Goal: Check status: Check status

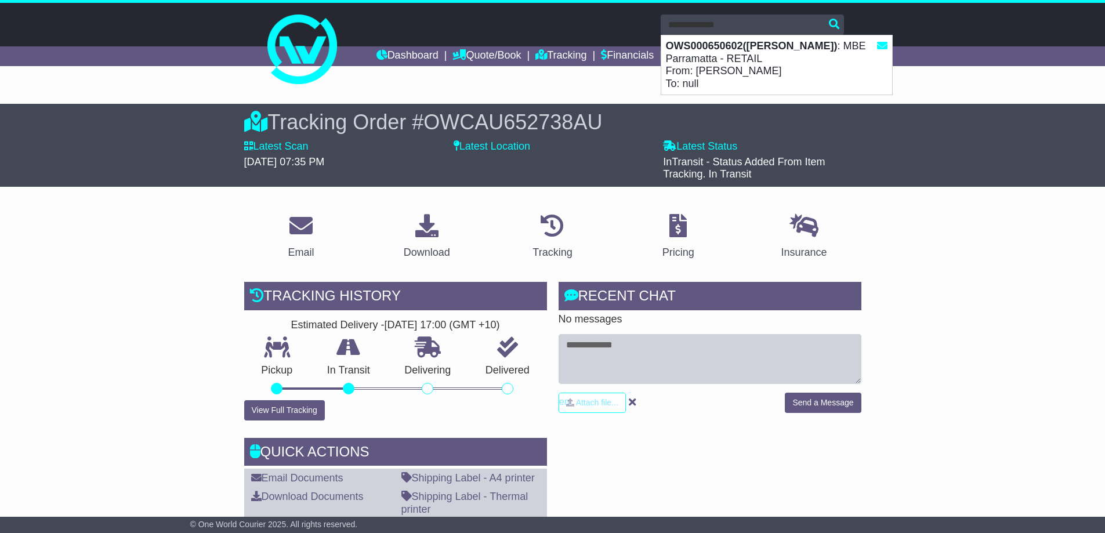
click at [771, 42] on strong "OWS000650602(Rohit Kumar)" at bounding box center [752, 46] width 172 height 12
type input "**********"
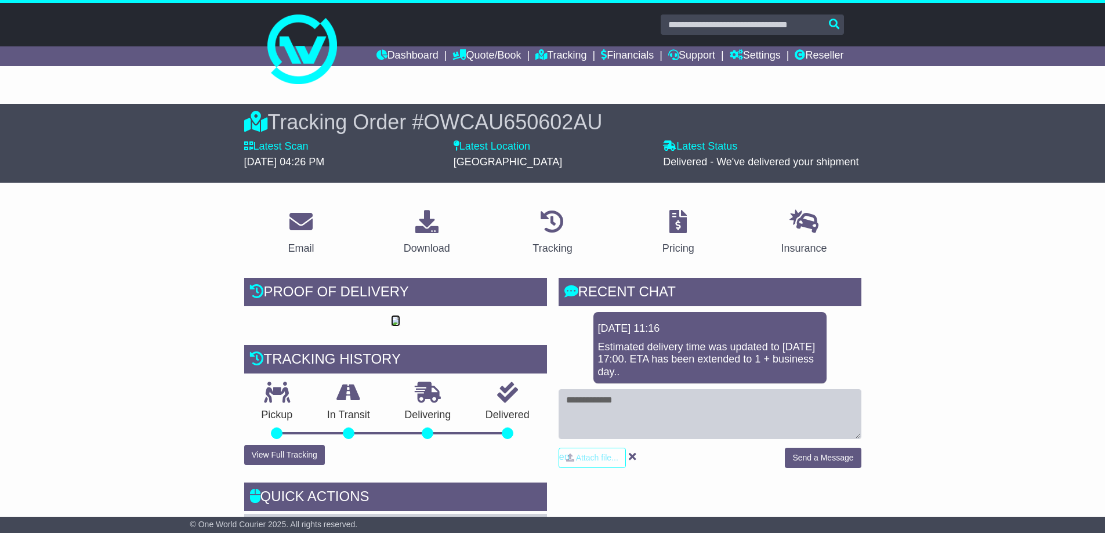
click at [394, 321] on img at bounding box center [395, 321] width 9 height 9
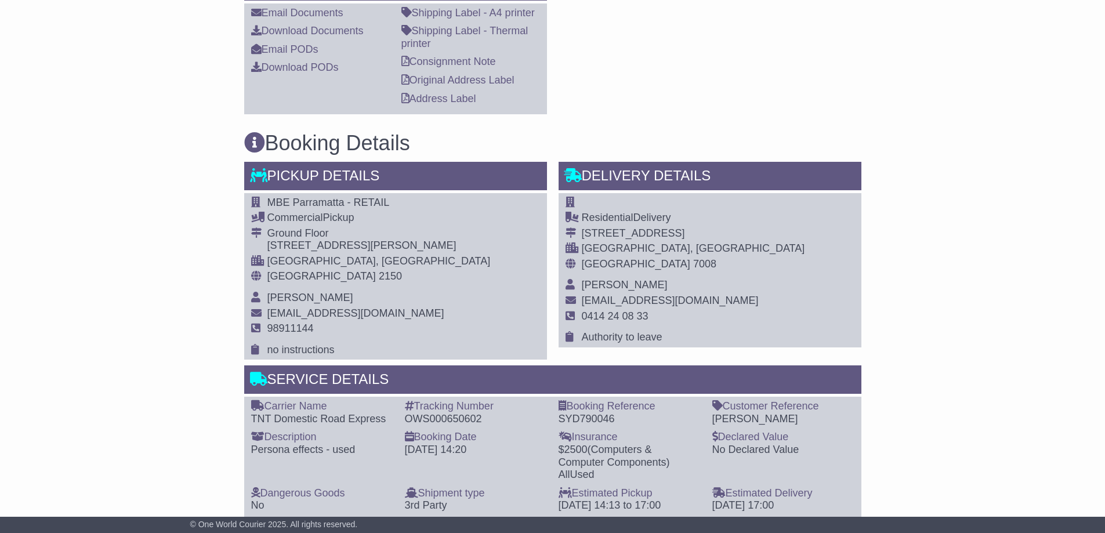
scroll to position [522, 0]
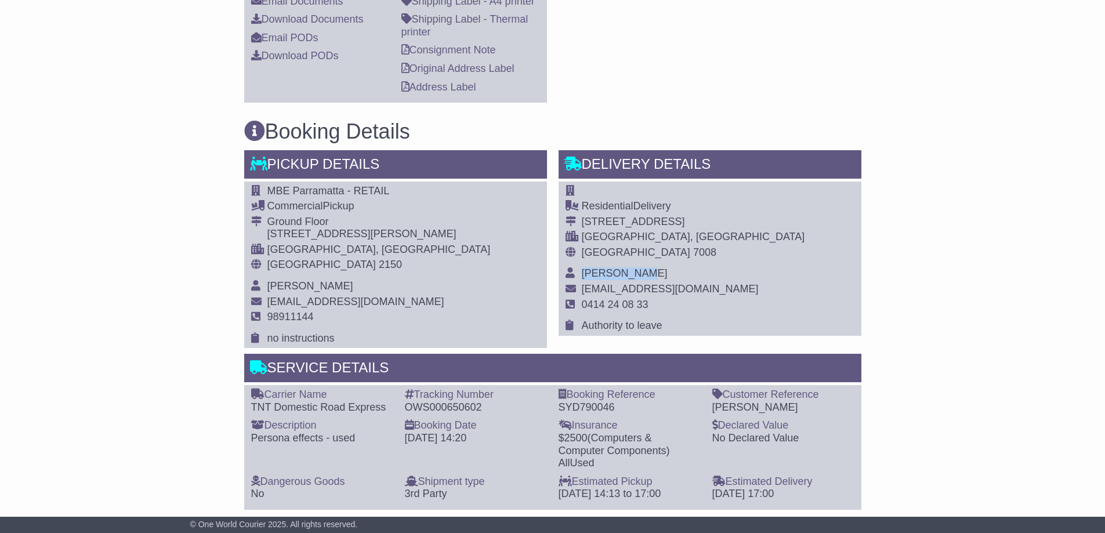
drag, startPoint x: 638, startPoint y: 272, endPoint x: 583, endPoint y: 269, distance: 54.6
click at [583, 269] on span "[PERSON_NAME]" at bounding box center [625, 274] width 86 height 12
copy span "[PERSON_NAME]"
drag, startPoint x: 686, startPoint y: 288, endPoint x: 582, endPoint y: 287, distance: 104.5
click at [582, 287] on span "[EMAIL_ADDRESS][DOMAIN_NAME]" at bounding box center [670, 289] width 177 height 12
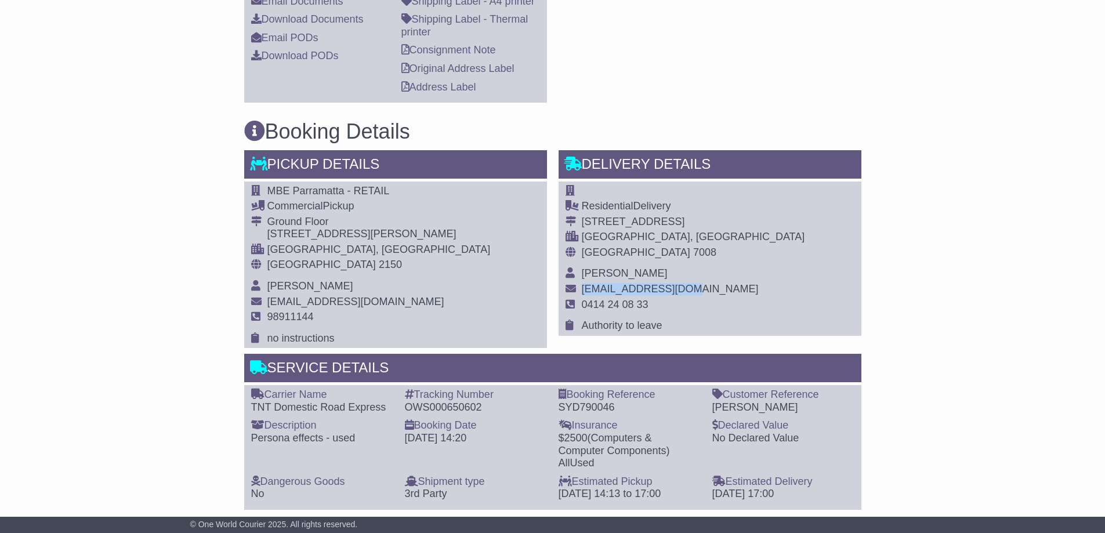
copy span "[EMAIL_ADDRESS][DOMAIN_NAME]"
drag, startPoint x: 652, startPoint y: 307, endPoint x: 582, endPoint y: 308, distance: 70.2
click at [582, 308] on td "0414 24 08 33" at bounding box center [693, 309] width 223 height 21
copy span "0414 24 08 33"
drag, startPoint x: 580, startPoint y: 222, endPoint x: 675, endPoint y: 221, distance: 94.6
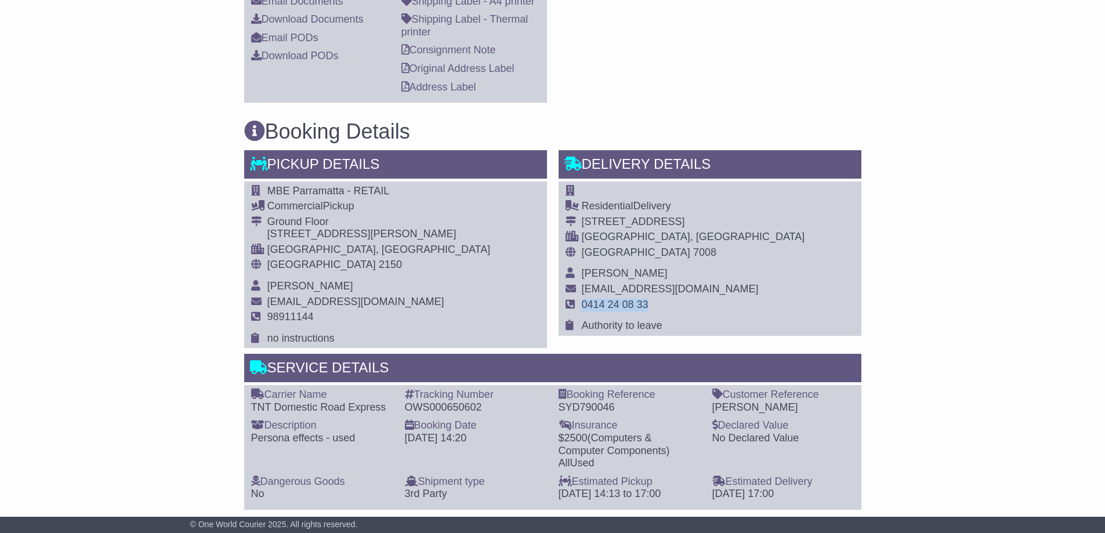
click at [675, 221] on tr "[STREET_ADDRESS]" at bounding box center [686, 224] width 240 height 16
copy tr "[STREET_ADDRESS]"
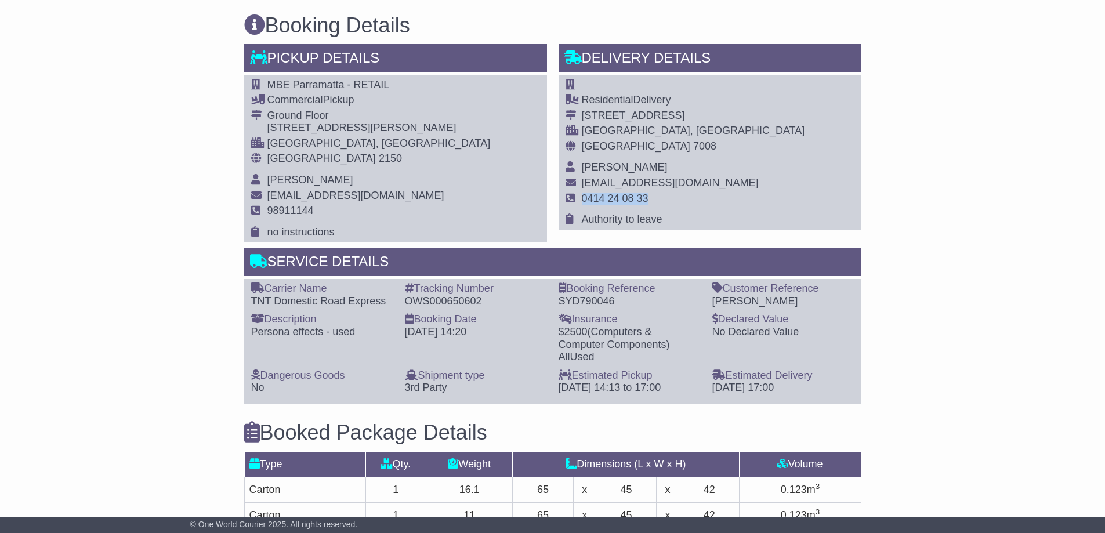
scroll to position [638, 0]
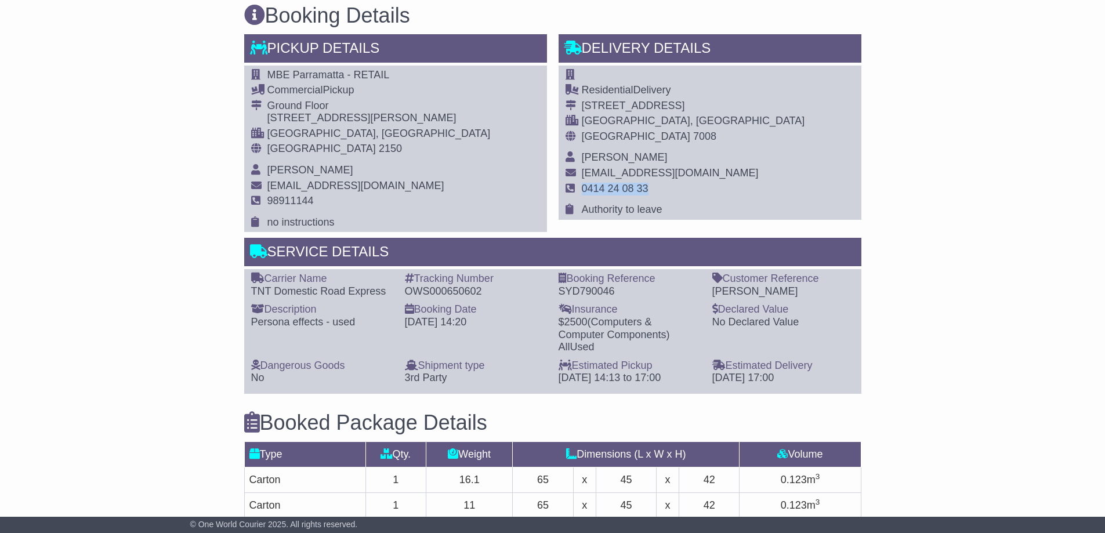
click at [908, 280] on div "Email Download Tracking Pricing Insurance" at bounding box center [552, 299] width 1105 height 1475
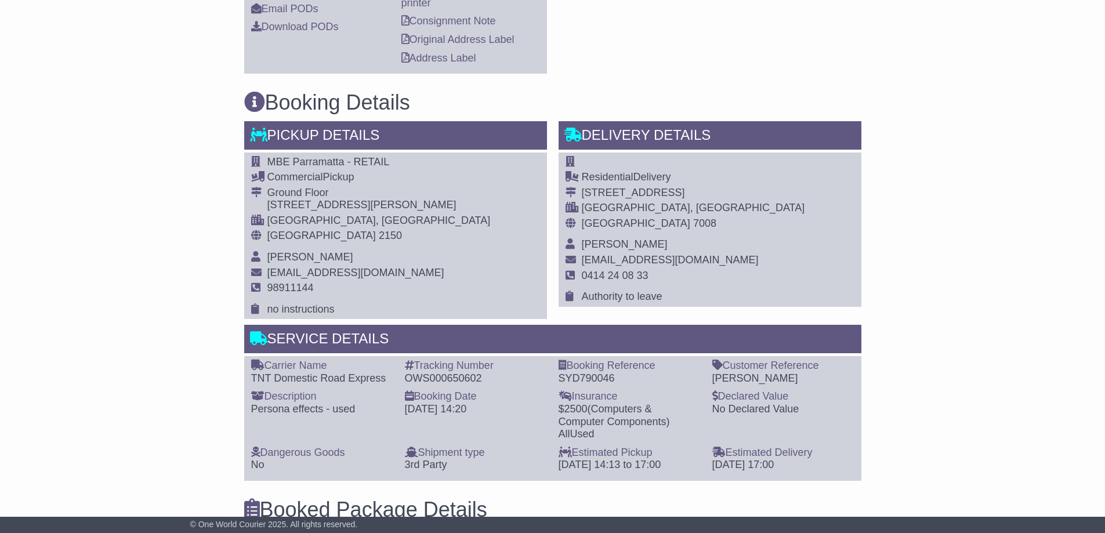
scroll to position [522, 0]
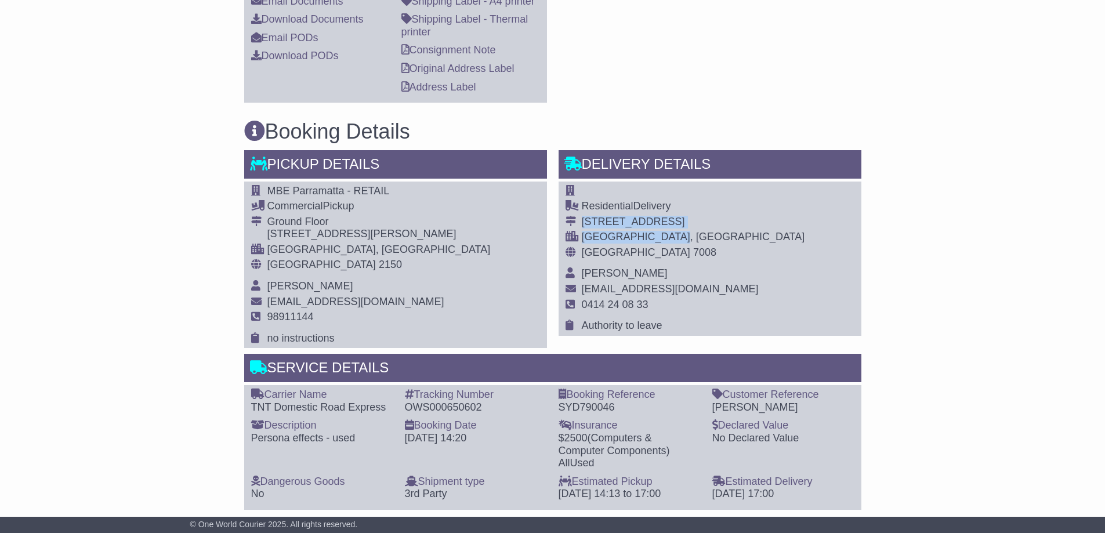
drag, startPoint x: 582, startPoint y: 221, endPoint x: 683, endPoint y: 233, distance: 101.7
click at [683, 233] on tbody "Residential Delivery [STREET_ADDRESS] [GEOGRAPHIC_DATA], [GEOGRAPHIC_DATA] [GEO…" at bounding box center [686, 258] width 240 height 147
copy tbody "[STREET_ADDRESS]"
click at [964, 177] on div "Email Download Tracking Pricing Insurance" at bounding box center [552, 415] width 1105 height 1475
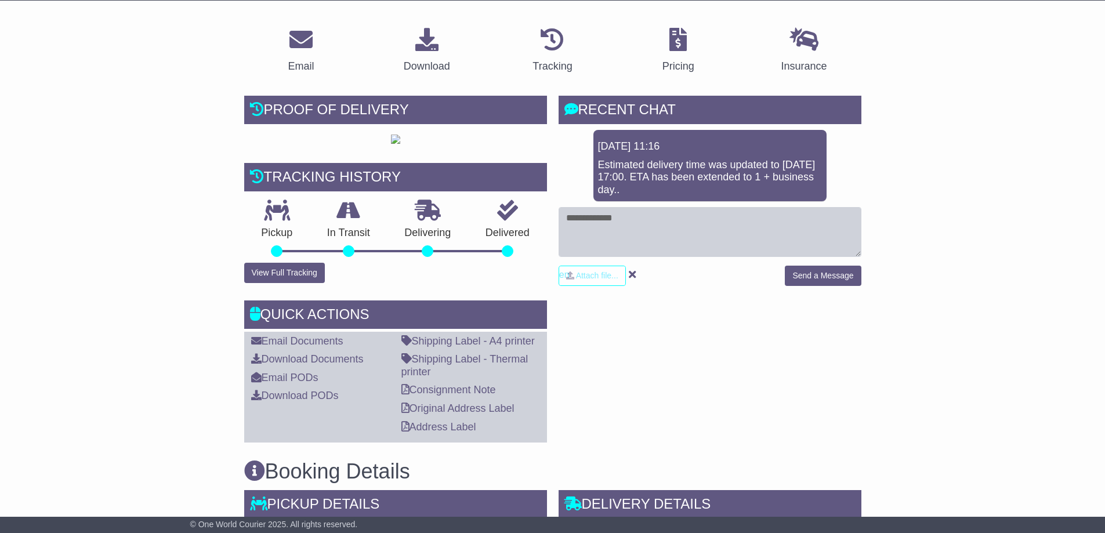
scroll to position [174, 0]
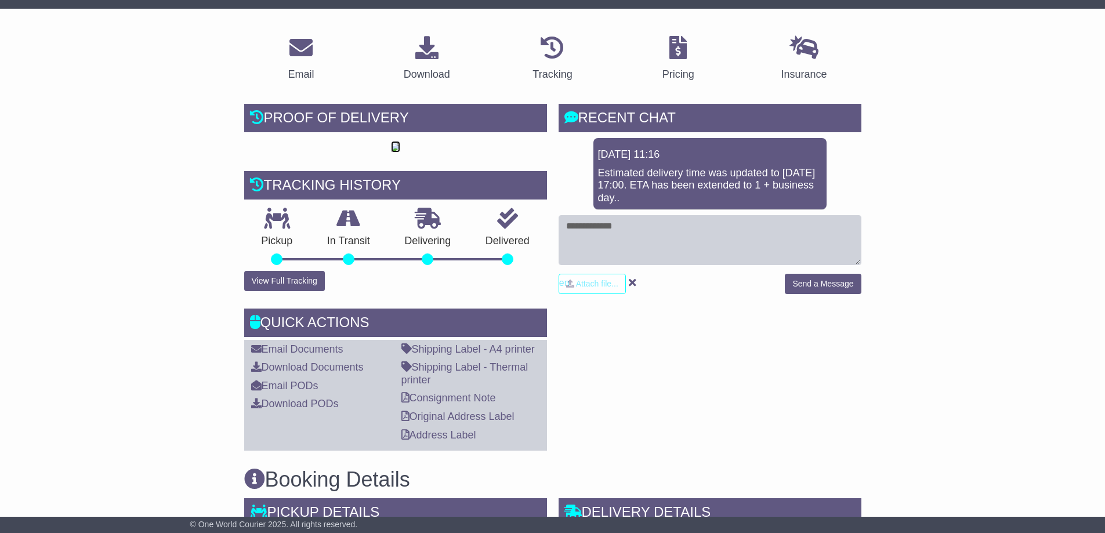
click at [397, 152] on img at bounding box center [395, 147] width 9 height 9
click at [269, 281] on button "View Full Tracking" at bounding box center [284, 281] width 81 height 20
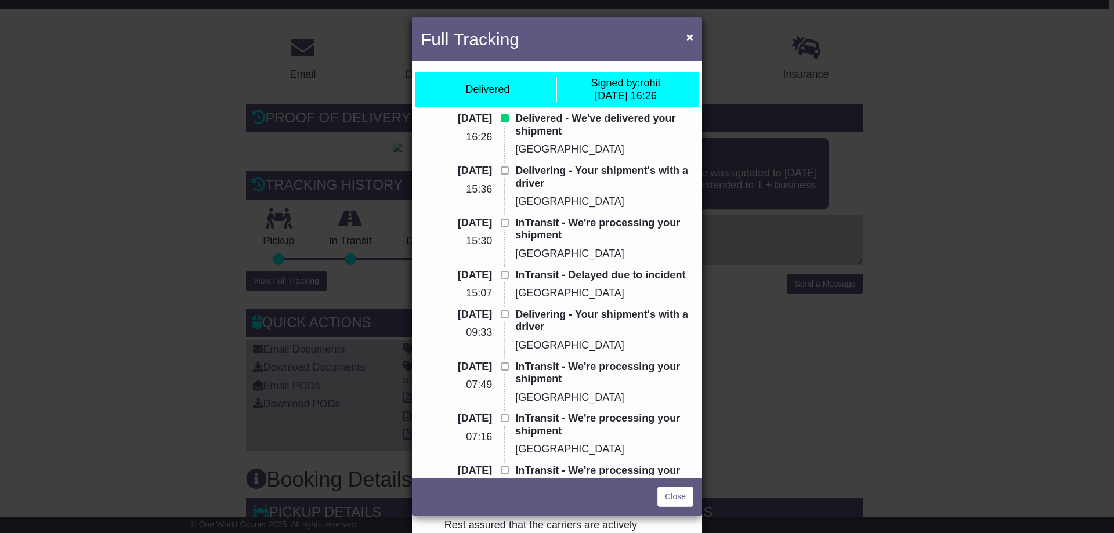
click at [739, 74] on div "Full Tracking × Delivered Signed by: rohit [DATE] 16:26 [DATE] 16:26 Delivered …" at bounding box center [557, 266] width 1114 height 533
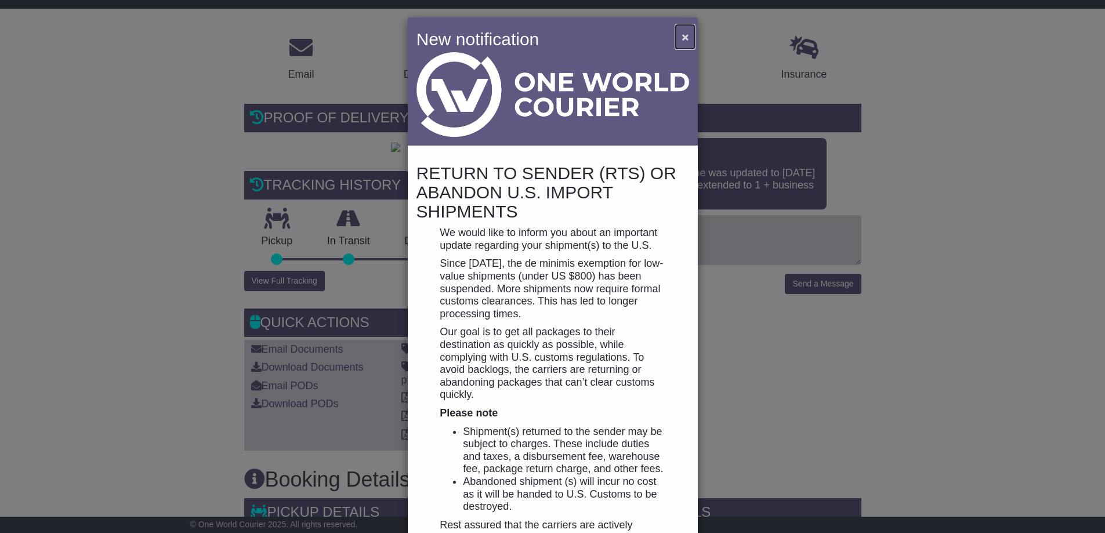
click at [694, 39] on button "×" at bounding box center [685, 37] width 19 height 24
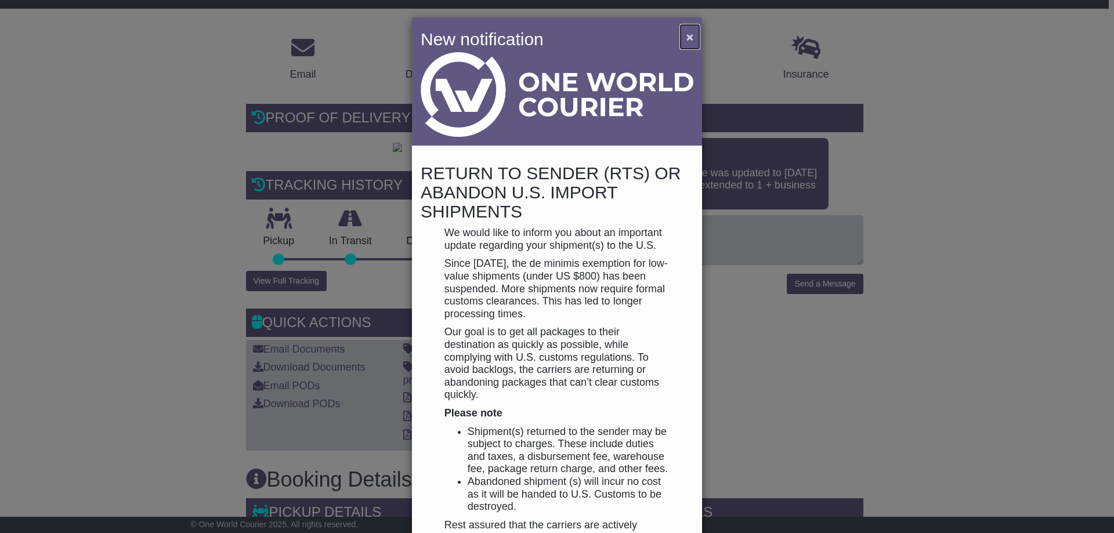
click at [694, 39] on button "×" at bounding box center [690, 37] width 19 height 24
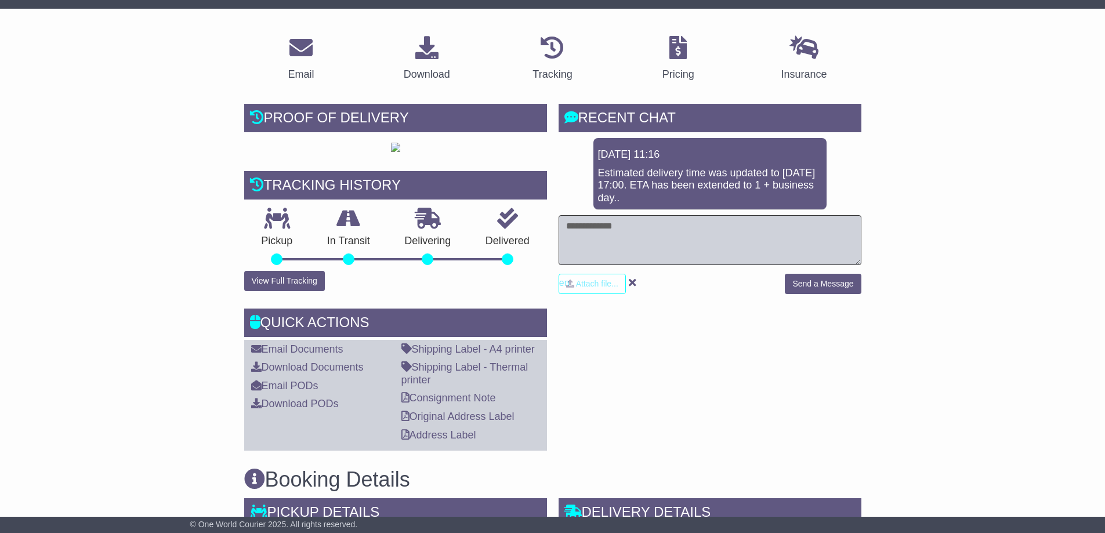
click at [705, 215] on textarea at bounding box center [710, 240] width 303 height 50
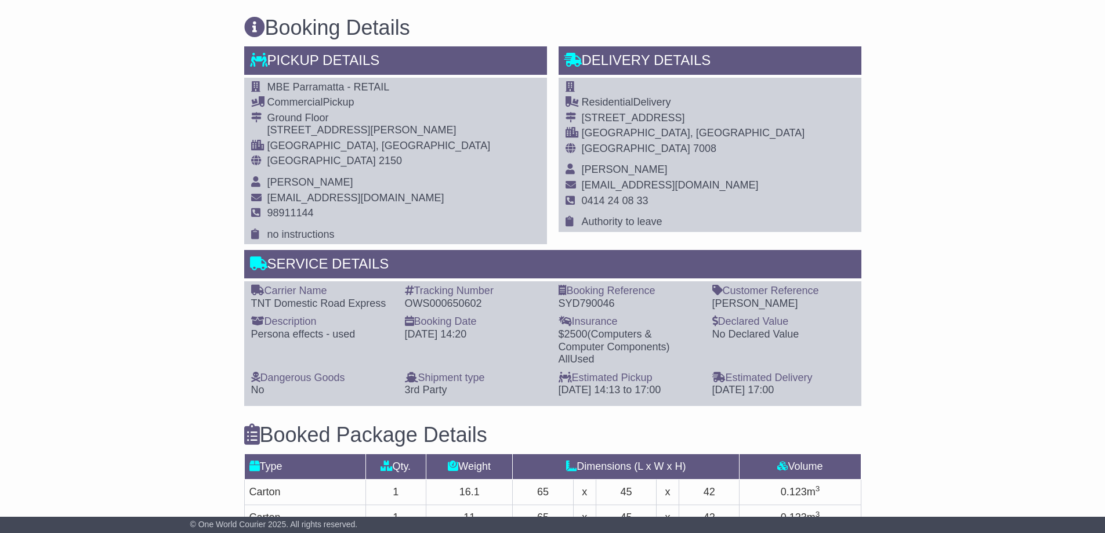
scroll to position [870, 0]
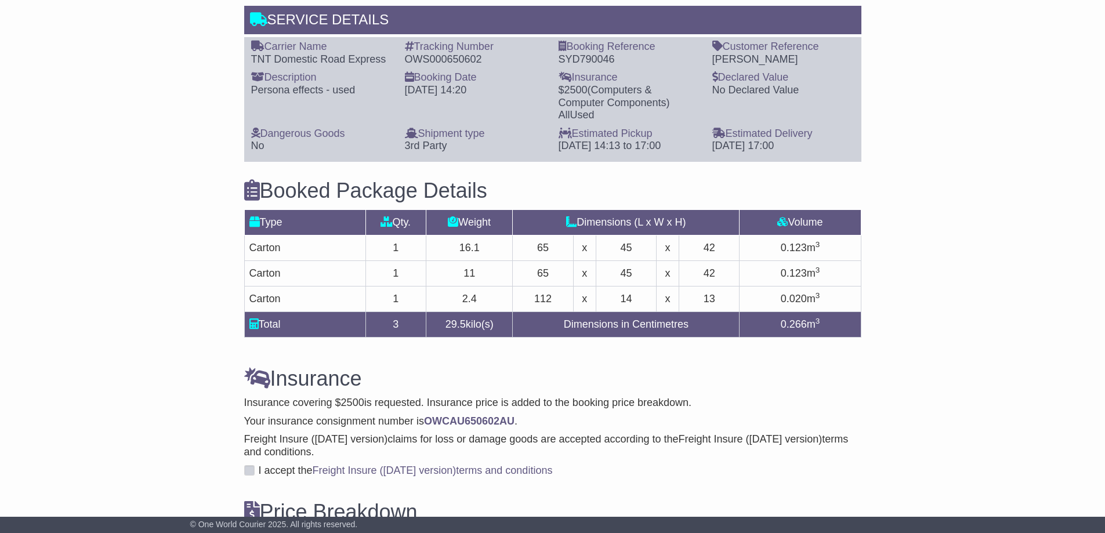
type textarea "**********"
